Goal: Find specific page/section: Find specific page/section

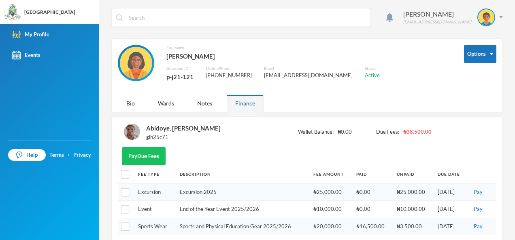
scroll to position [20, 0]
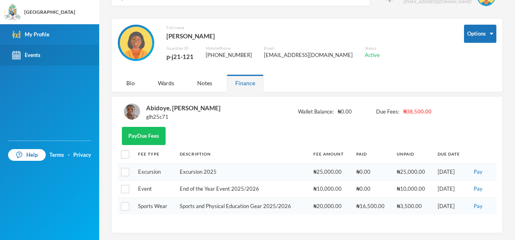
click at [70, 57] on link "Events" at bounding box center [49, 55] width 99 height 21
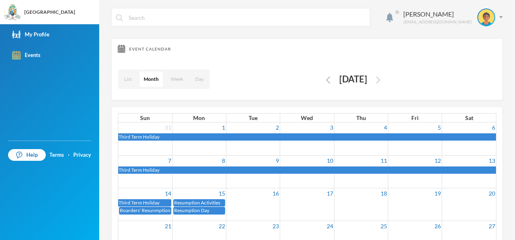
click at [380, 79] on img "button" at bounding box center [378, 79] width 4 height 7
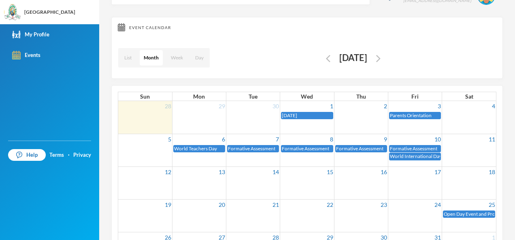
scroll to position [93, 0]
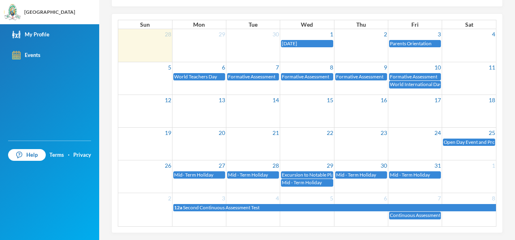
click at [318, 175] on span "Excursion to Notable Places" at bounding box center [311, 175] width 59 height 6
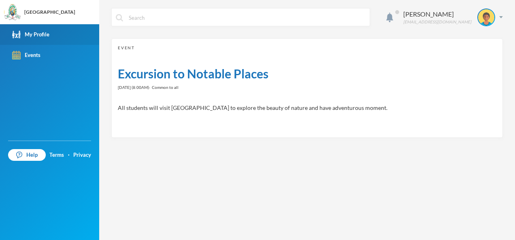
click at [53, 32] on link "My Profile" at bounding box center [49, 34] width 99 height 21
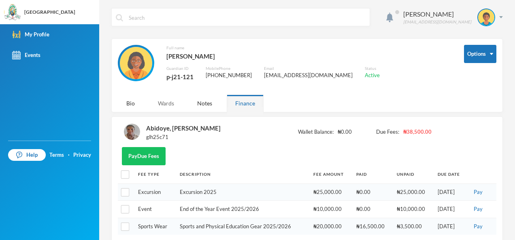
scroll to position [20, 0]
